Goal: Transaction & Acquisition: Purchase product/service

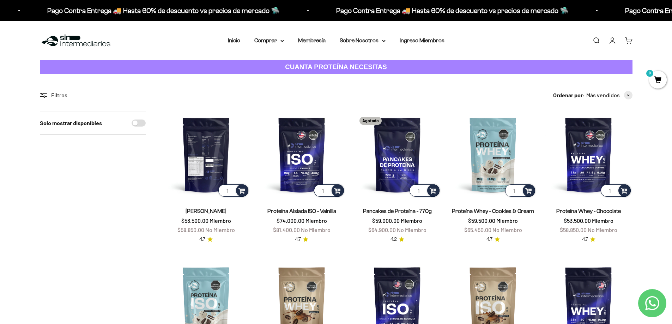
click at [212, 165] on img at bounding box center [206, 154] width 87 height 87
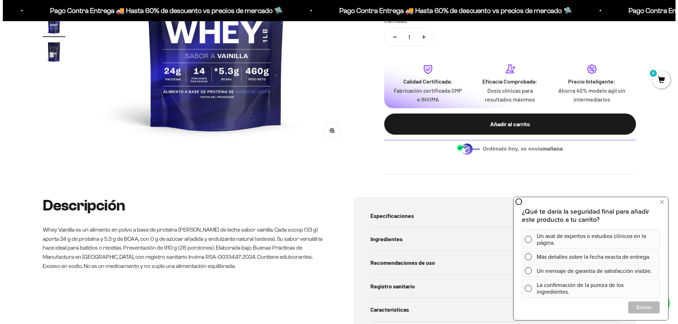
scroll to position [141, 0]
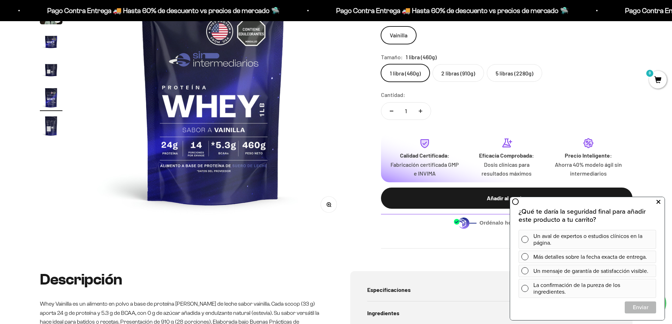
click at [658, 201] on icon at bounding box center [659, 202] width 4 height 9
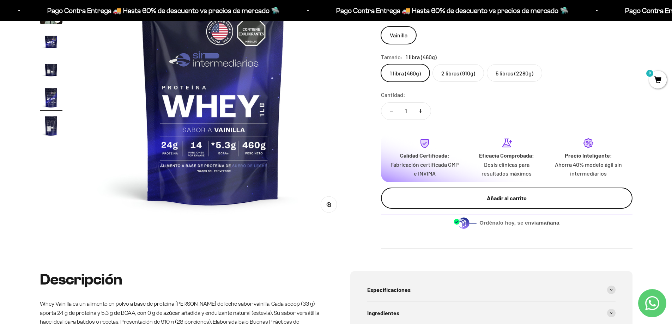
click at [505, 199] on div "Añadir al carrito" at bounding box center [506, 198] width 223 height 9
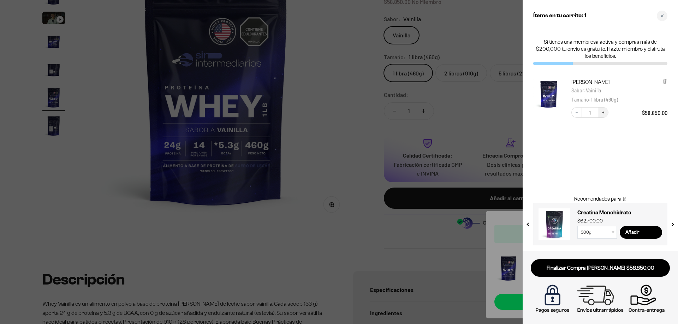
click at [604, 113] on icon "Increase quantity" at bounding box center [603, 112] width 4 height 4
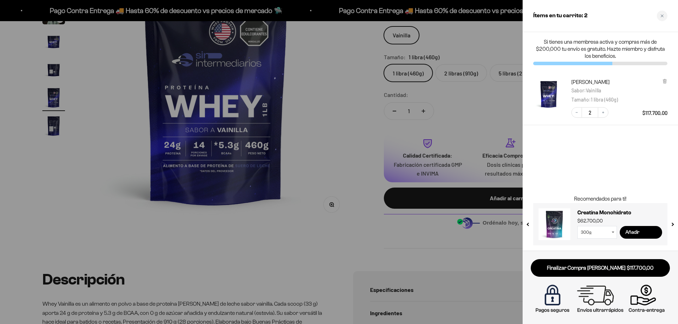
click at [644, 229] on input "Añadir" at bounding box center [640, 232] width 42 height 13
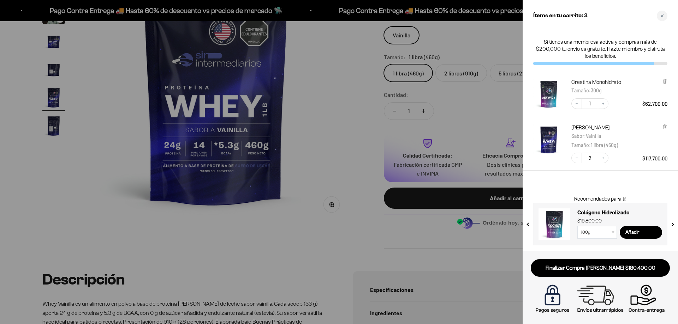
click at [549, 100] on img "Creatina Monohidrato - 300g" at bounding box center [548, 94] width 31 height 31
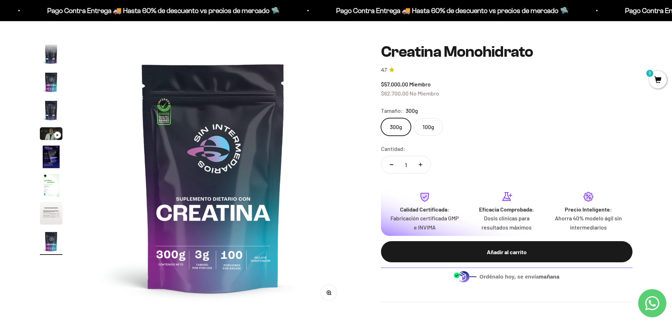
scroll to position [35, 0]
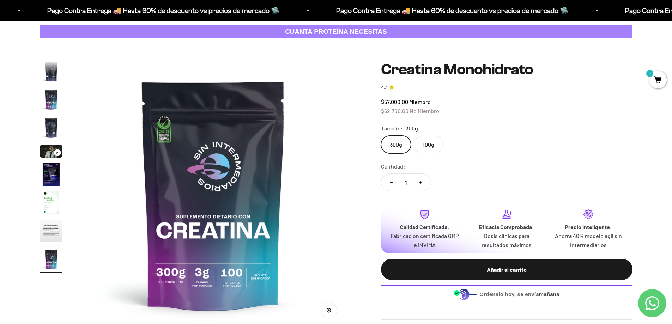
click at [428, 145] on label "100g" at bounding box center [428, 145] width 29 height 18
click at [381, 136] on input "100g" at bounding box center [381, 136] width 0 height 0
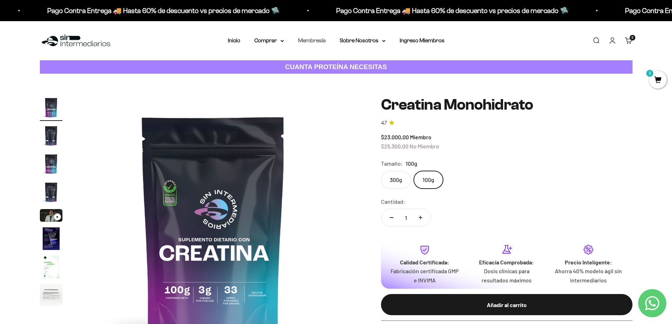
click at [304, 38] on link "Membresía" at bounding box center [312, 40] width 28 height 6
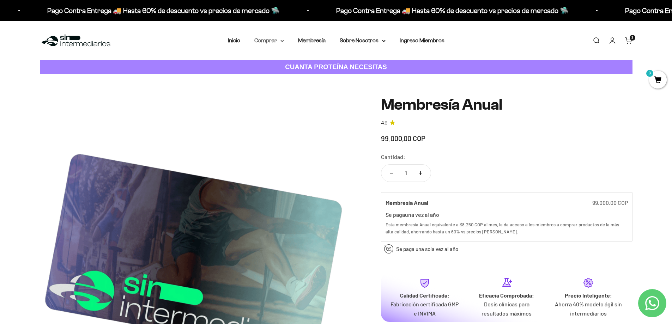
click at [264, 40] on summary "Comprar" at bounding box center [269, 40] width 30 height 9
click at [269, 62] on span "Proteínas" at bounding box center [271, 63] width 24 height 6
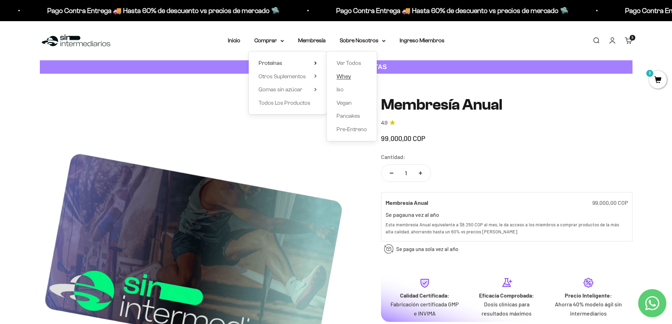
click at [350, 78] on span "Whey" at bounding box center [344, 76] width 14 height 6
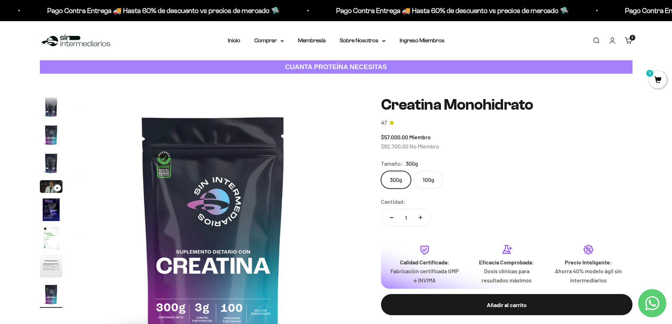
click at [429, 178] on label "100g" at bounding box center [428, 180] width 29 height 18
click at [381, 171] on input "100g" at bounding box center [381, 171] width 0 height 0
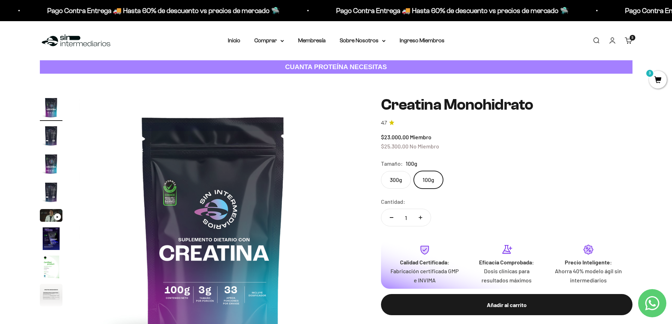
click at [395, 177] on label "300g" at bounding box center [396, 180] width 30 height 18
click at [381, 171] on input "300g" at bounding box center [381, 171] width 0 height 0
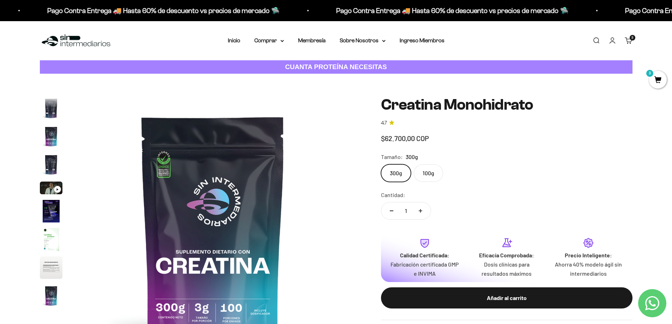
scroll to position [29, 0]
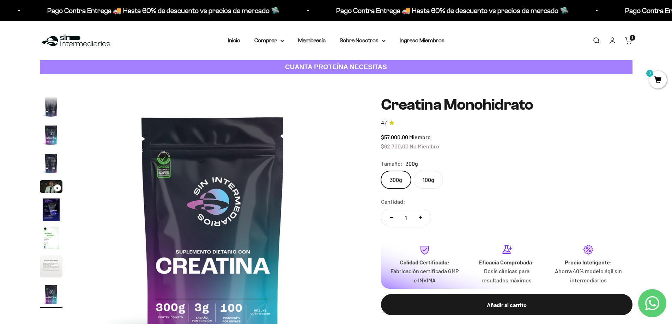
click at [420, 215] on button "Aumentar cantidad" at bounding box center [420, 217] width 20 height 17
type input "2"
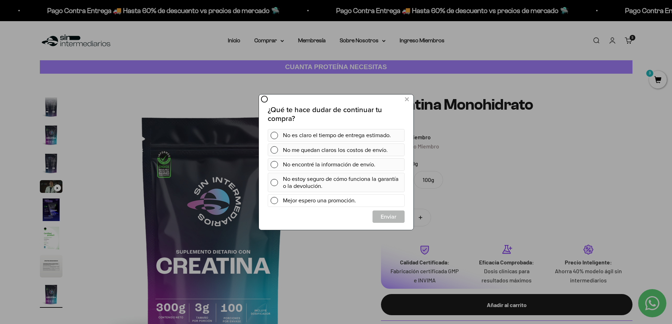
click at [273, 200] on span at bounding box center [273, 200] width 7 height 7
click at [377, 213] on span "Cerrar" at bounding box center [388, 216] width 31 height 13
